Goal: Check status: Check status

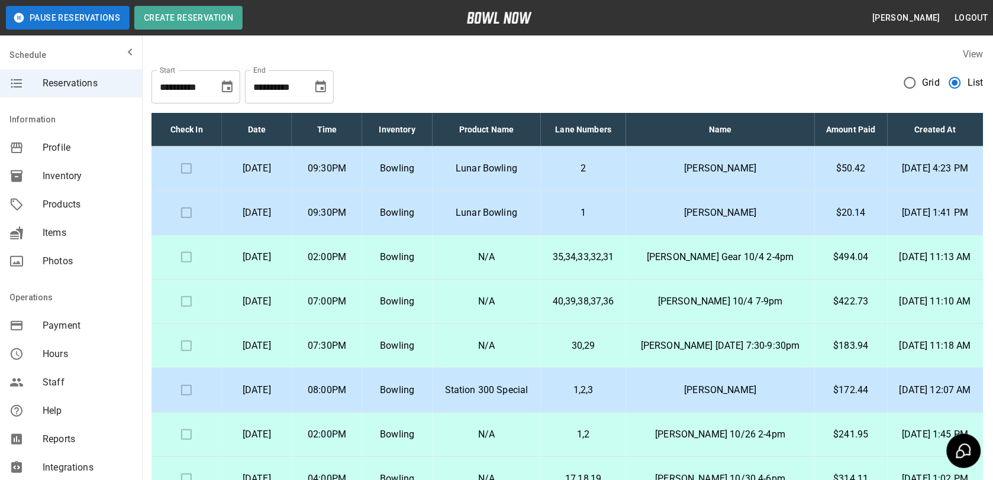
click at [616, 257] on p "35,34,33,32,31" at bounding box center [583, 257] width 66 height 14
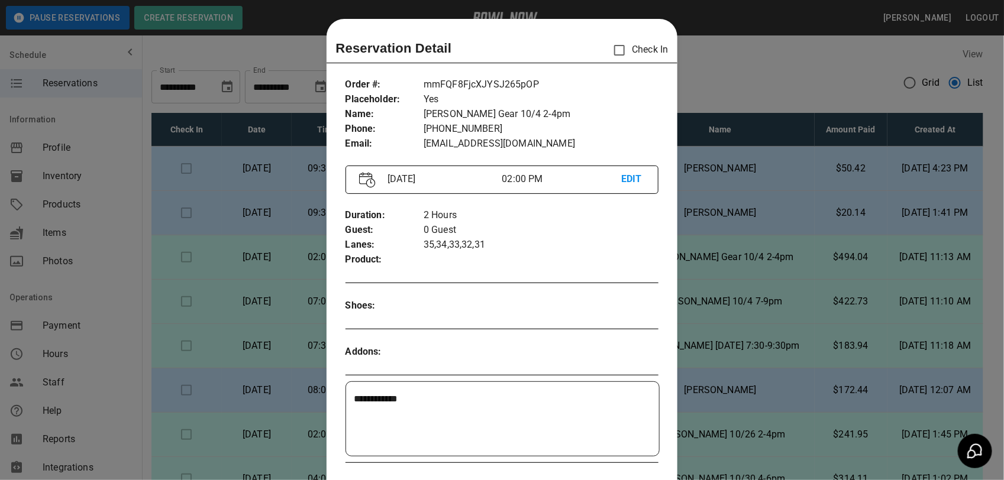
scroll to position [19, 0]
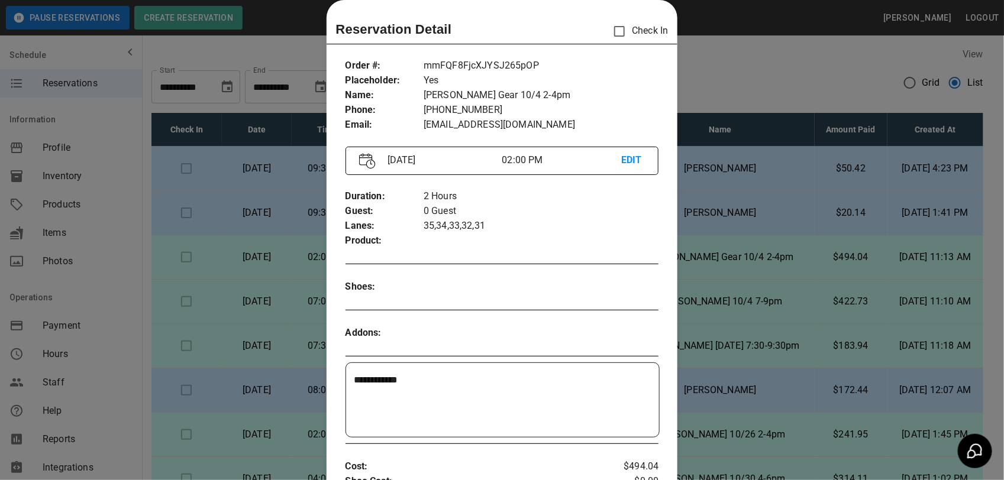
drag, startPoint x: 784, startPoint y: 75, endPoint x: 782, endPoint y: 83, distance: 7.9
click at [782, 83] on div at bounding box center [502, 240] width 1004 height 480
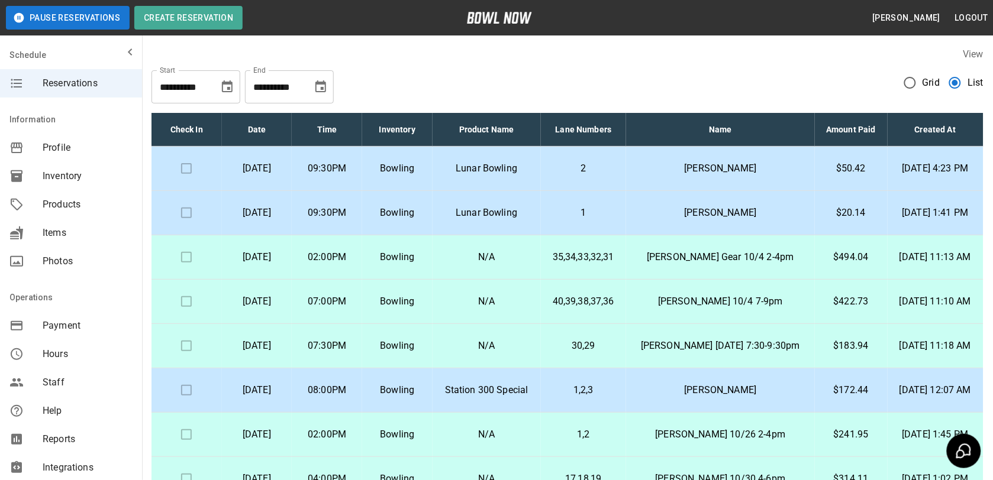
click at [661, 347] on p "[PERSON_NAME] [DATE] 7:30-9:30pm" at bounding box center [720, 346] width 170 height 14
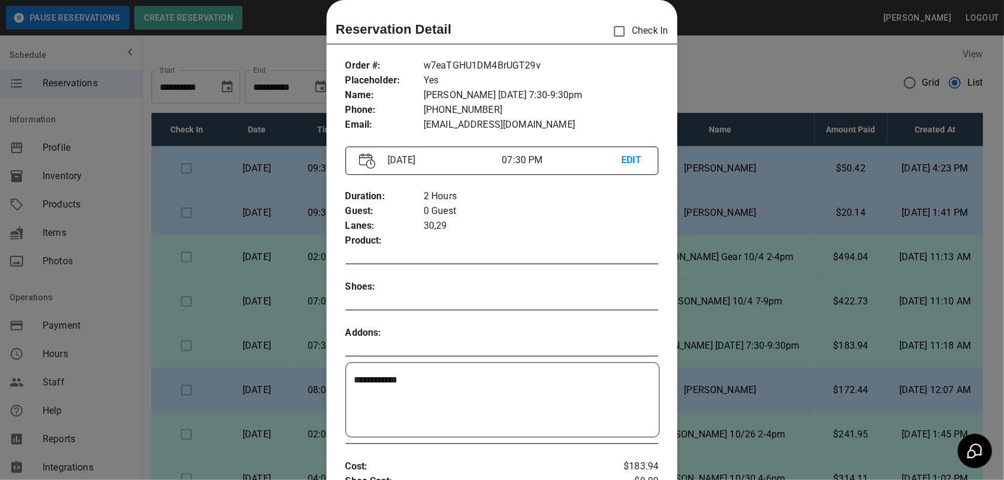
click at [755, 89] on div at bounding box center [502, 240] width 1004 height 480
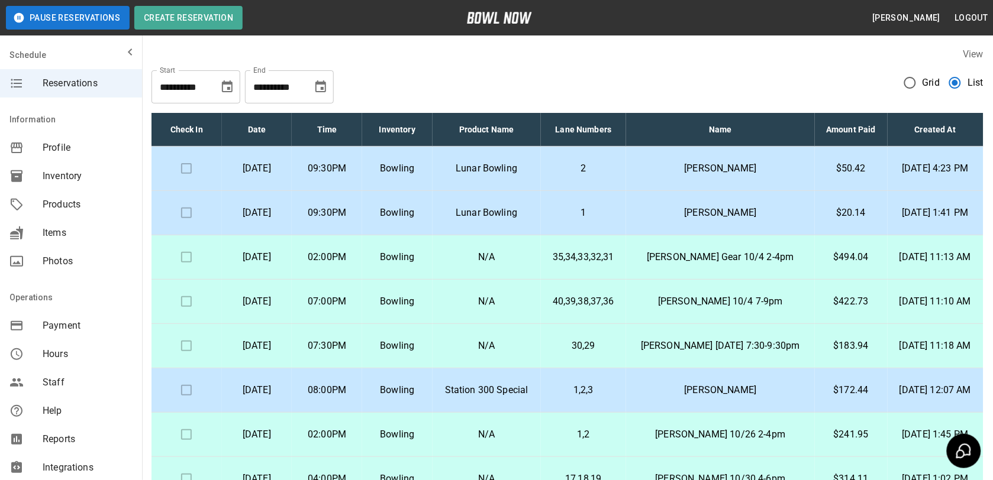
click at [705, 303] on p "[PERSON_NAME] 10/4 7-9pm" at bounding box center [720, 302] width 170 height 14
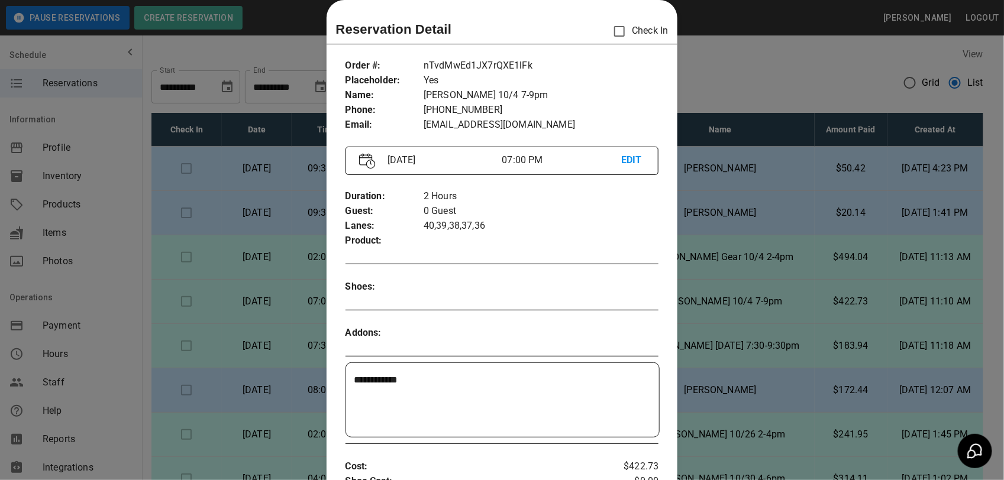
click at [738, 72] on div at bounding box center [502, 240] width 1004 height 480
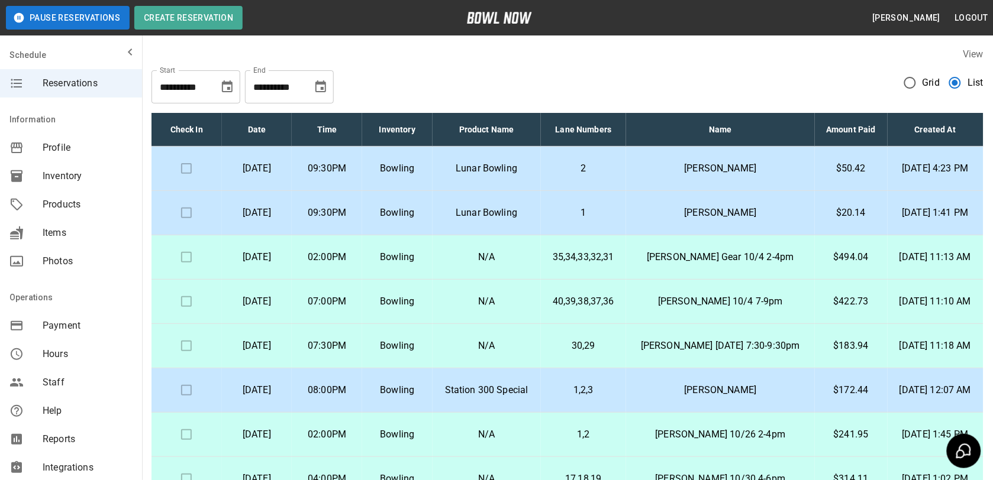
click at [596, 398] on p "1,2,3" at bounding box center [583, 390] width 66 height 14
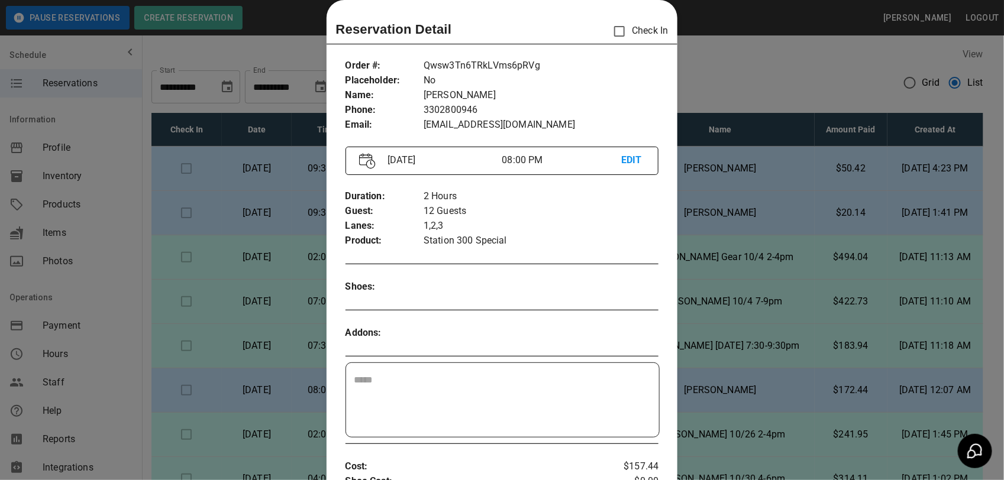
click at [793, 83] on div at bounding box center [502, 240] width 1004 height 480
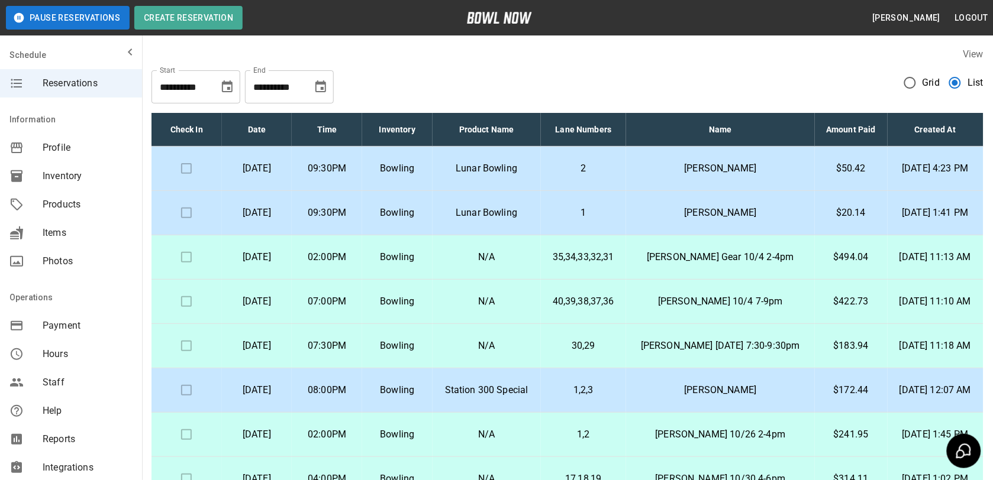
click at [839, 166] on p "$50.42" at bounding box center [851, 168] width 54 height 14
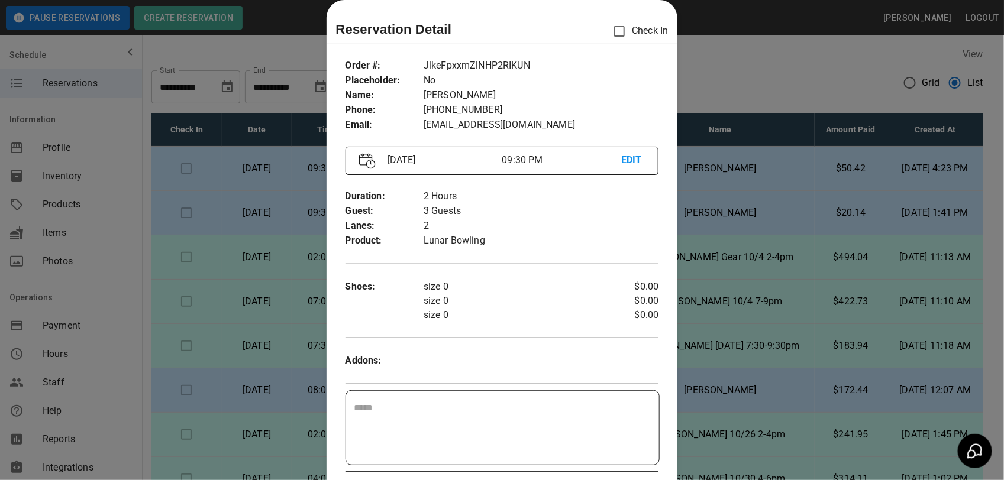
click at [839, 166] on div at bounding box center [502, 240] width 1004 height 480
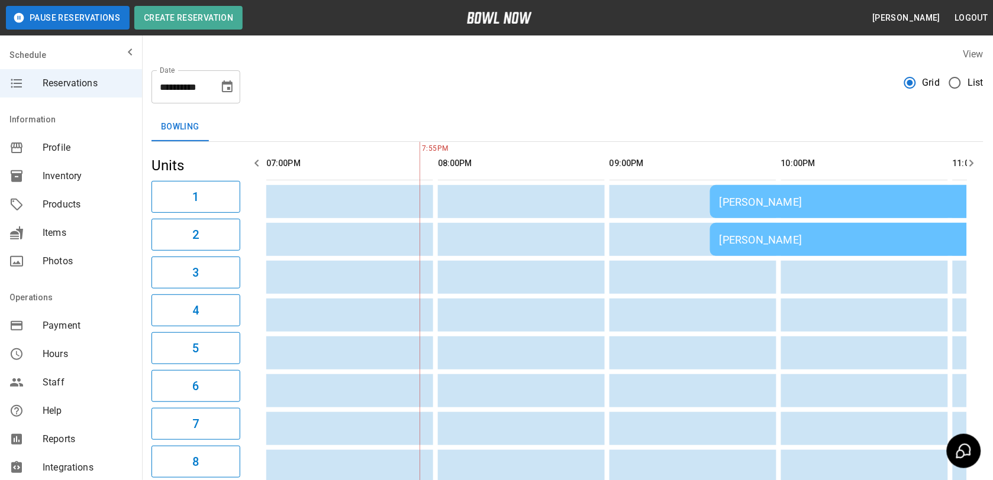
click at [644, 139] on div "Bowling" at bounding box center [567, 127] width 832 height 28
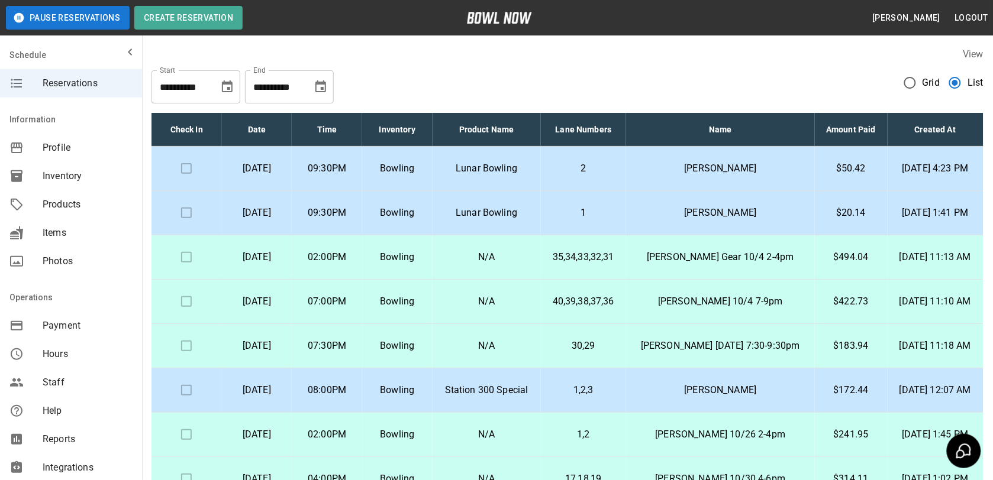
click at [531, 169] on p "Lunar Bowling" at bounding box center [486, 168] width 89 height 14
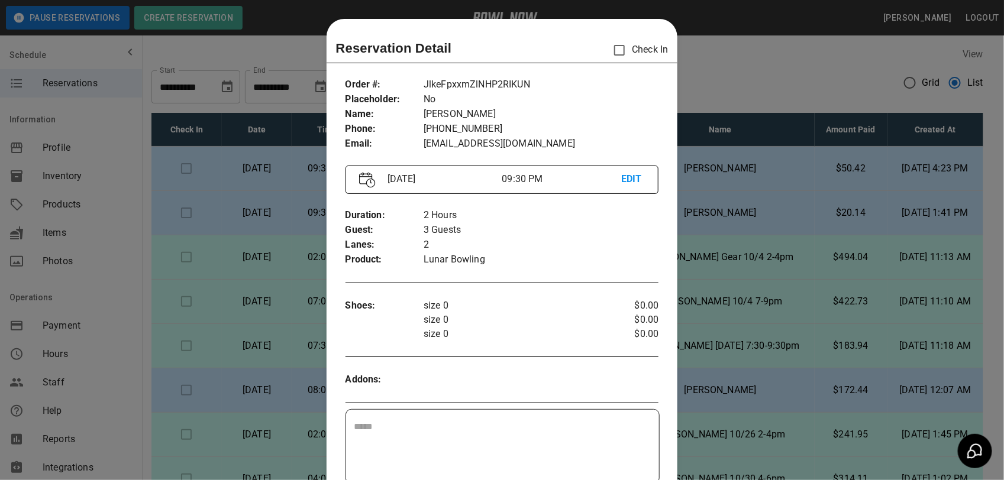
scroll to position [19, 0]
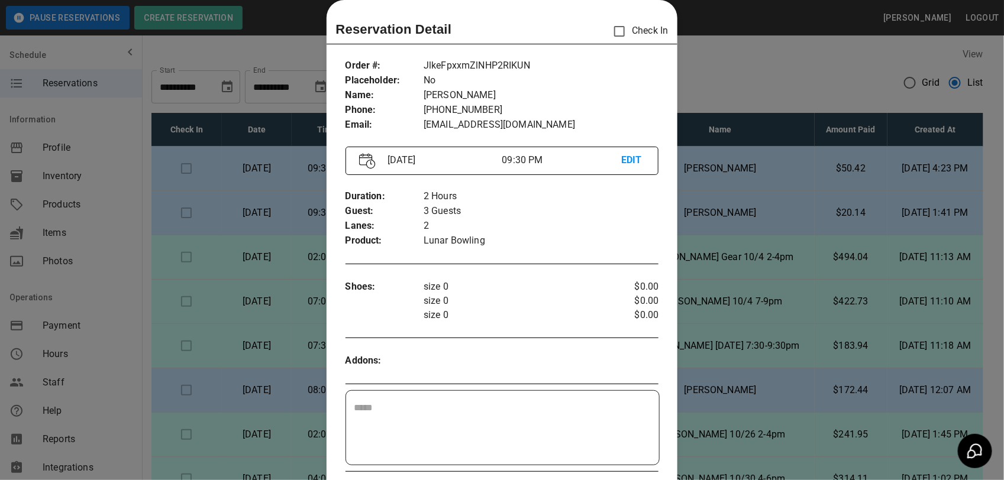
click at [749, 92] on div at bounding box center [502, 240] width 1004 height 480
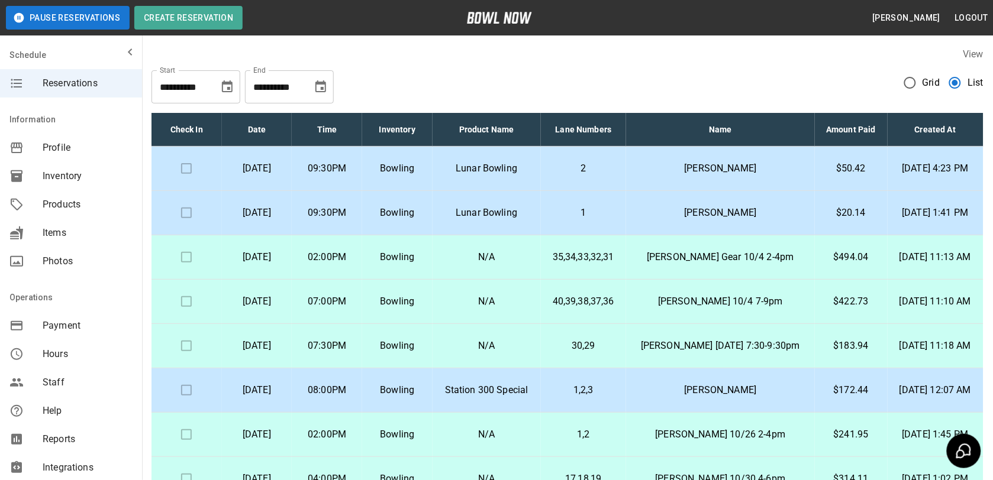
click at [501, 211] on p "Lunar Bowling" at bounding box center [486, 213] width 89 height 14
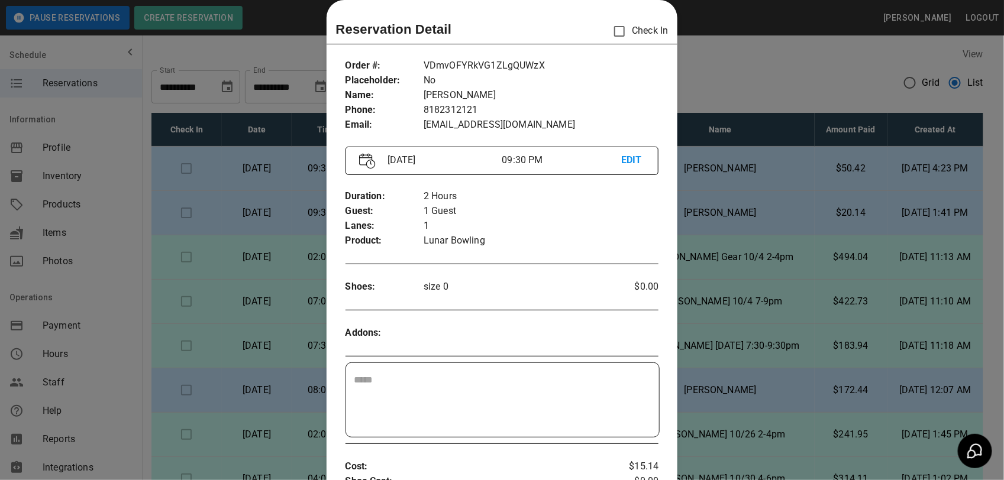
click at [735, 50] on div at bounding box center [502, 240] width 1004 height 480
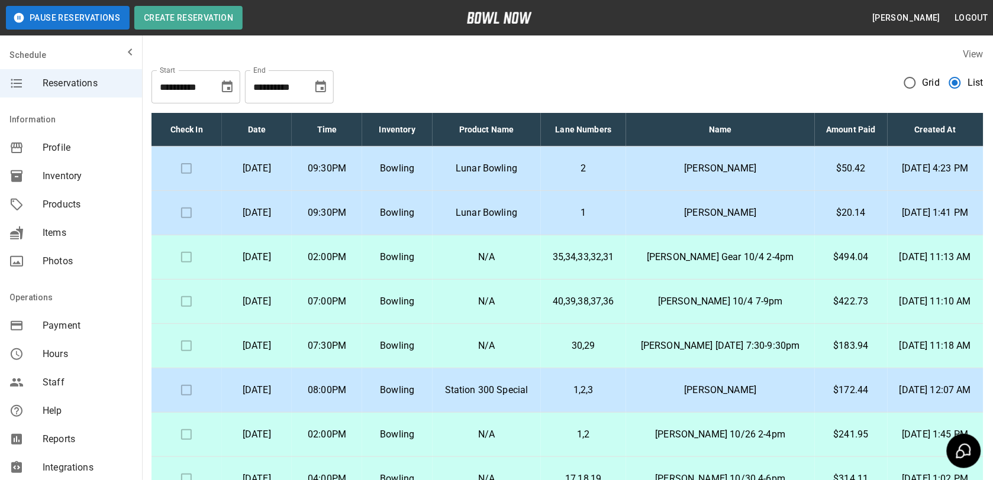
drag, startPoint x: 755, startPoint y: 61, endPoint x: 741, endPoint y: 50, distance: 17.7
drag, startPoint x: 741, startPoint y: 50, endPoint x: 678, endPoint y: 68, distance: 65.2
click at [678, 68] on div "**********" at bounding box center [567, 82] width 832 height 43
click at [524, 173] on p "Lunar Bowling" at bounding box center [486, 168] width 89 height 14
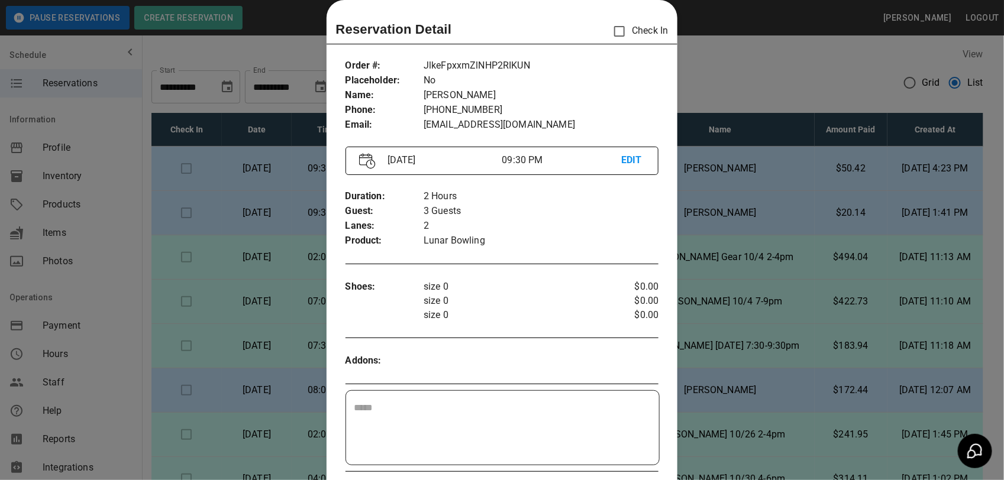
click at [756, 63] on div at bounding box center [502, 240] width 1004 height 480
